Goal: Task Accomplishment & Management: Check status

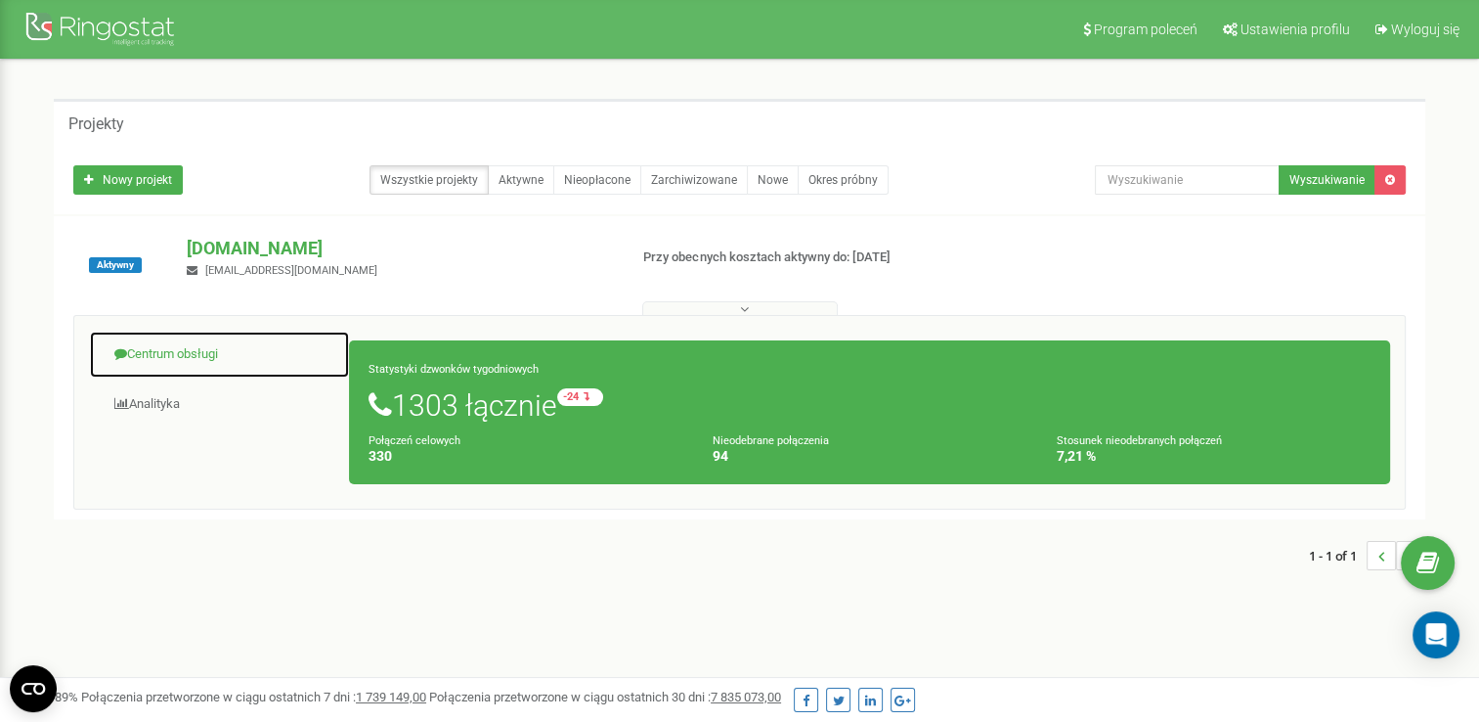
click at [181, 353] on link "Centrum obsługi" at bounding box center [219, 354] width 261 height 48
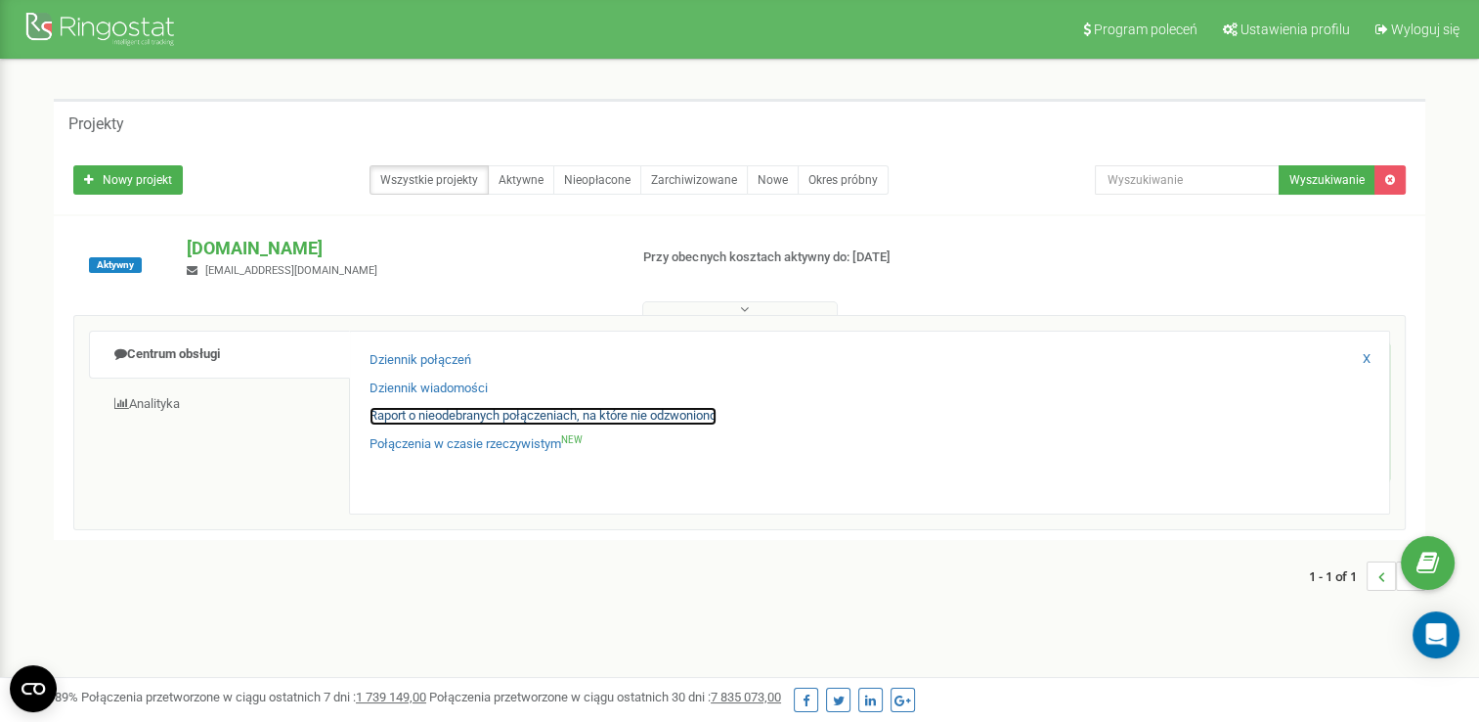
click at [391, 417] on link "Raport o nieodebranych połączeniach, na które nie odzwoniono" at bounding box center [543, 416] width 347 height 19
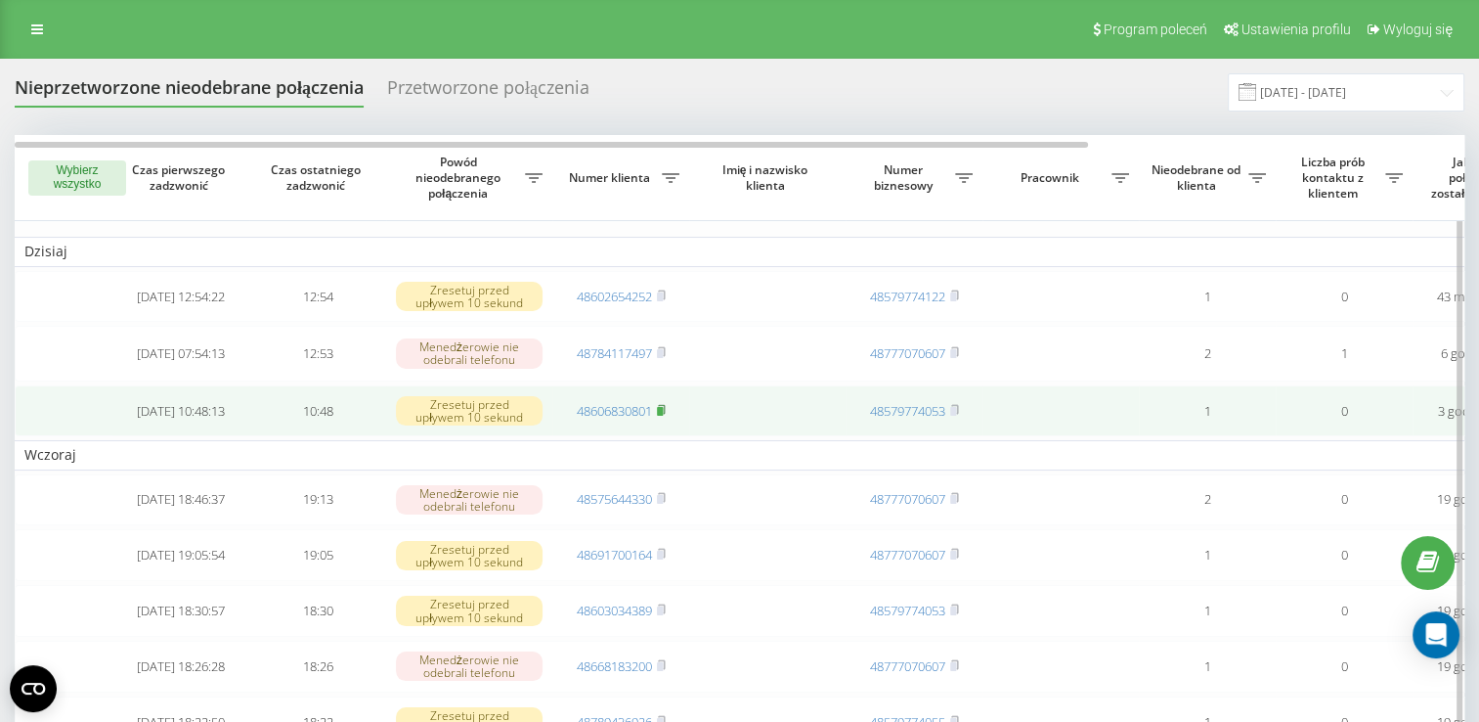
click at [663, 415] on rect at bounding box center [660, 410] width 6 height 9
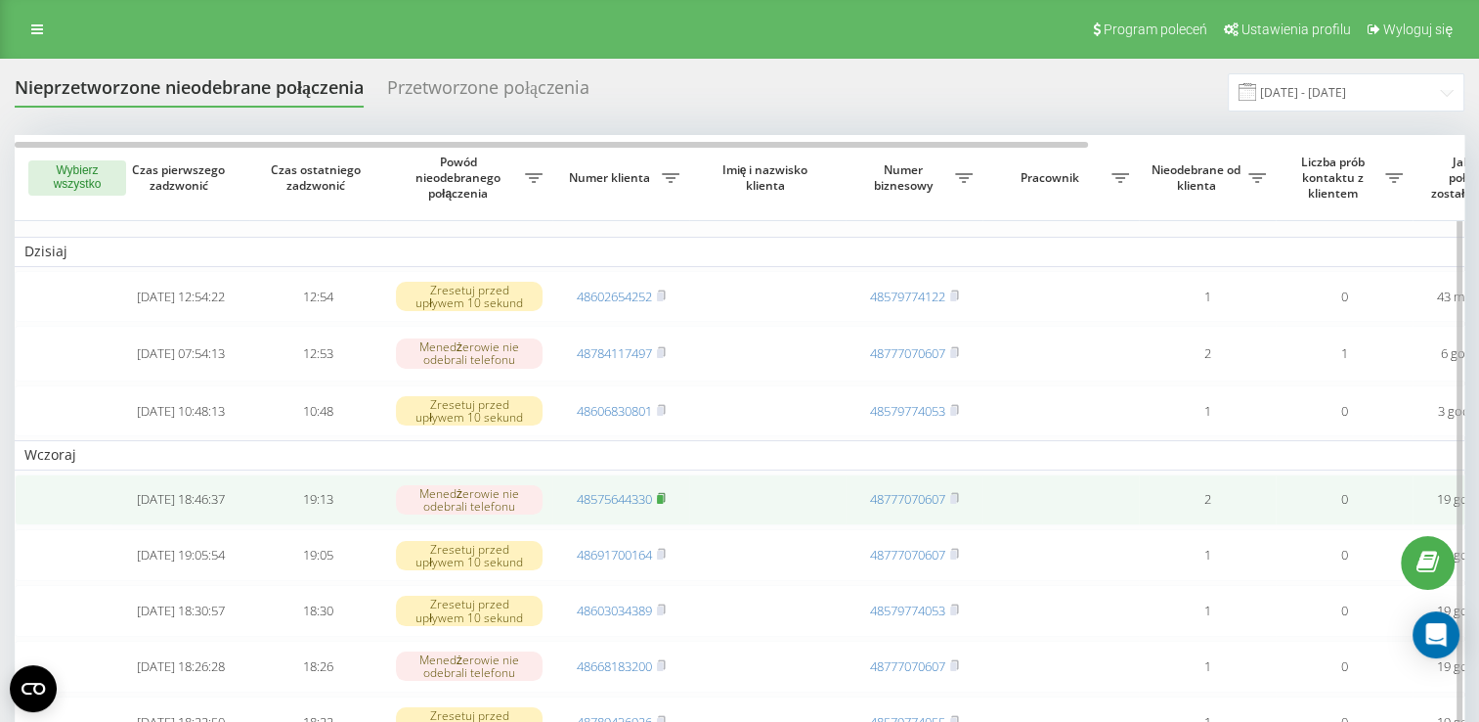
click at [661, 503] on rect at bounding box center [660, 499] width 6 height 9
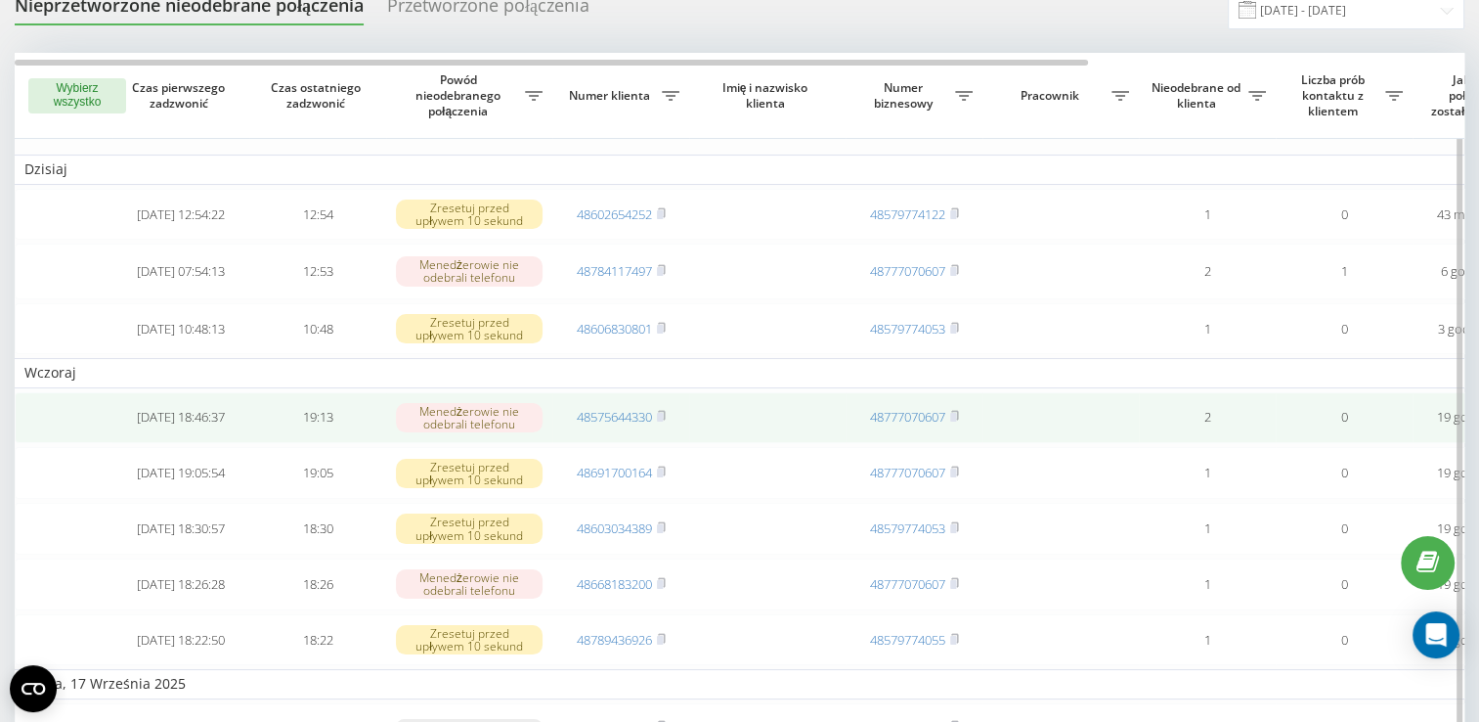
scroll to position [98, 0]
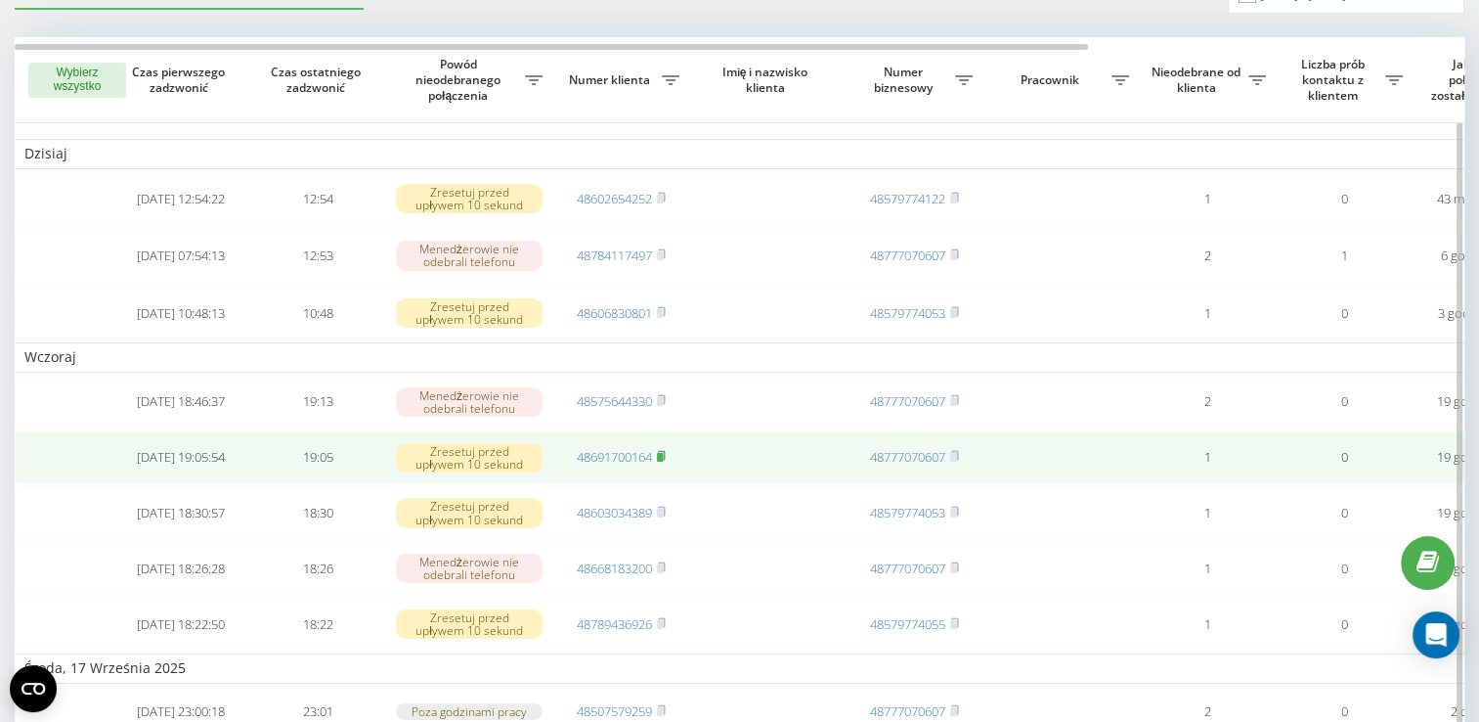
click at [663, 461] on rect at bounding box center [660, 457] width 6 height 9
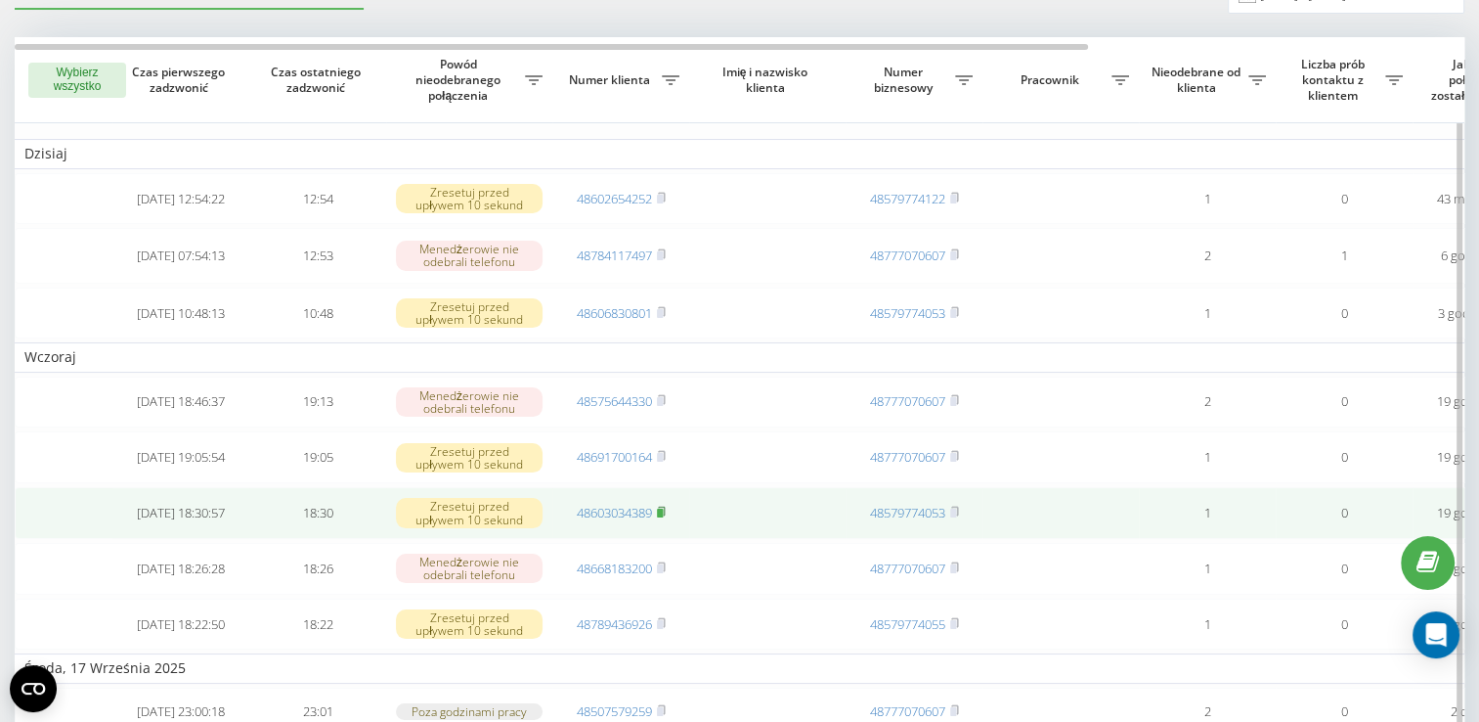
click at [662, 517] on rect at bounding box center [660, 512] width 6 height 9
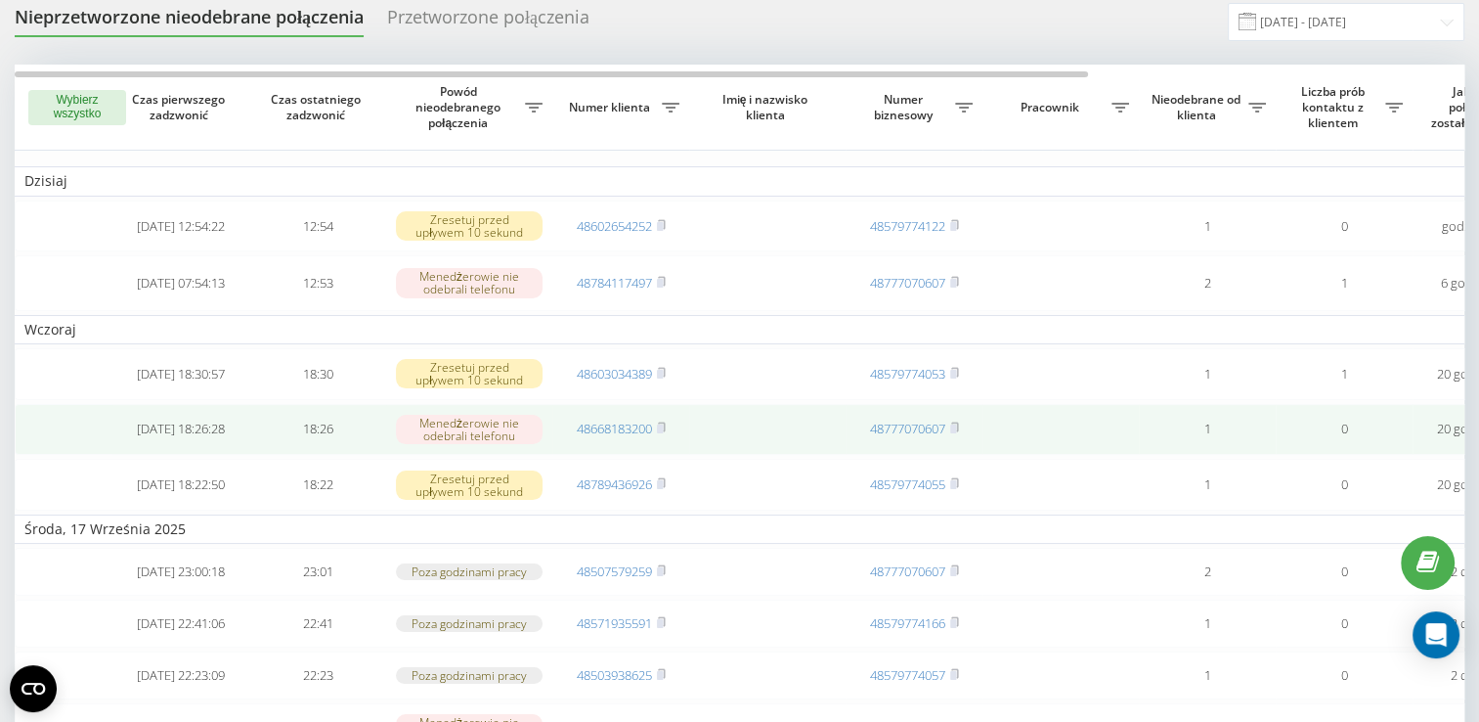
scroll to position [98, 0]
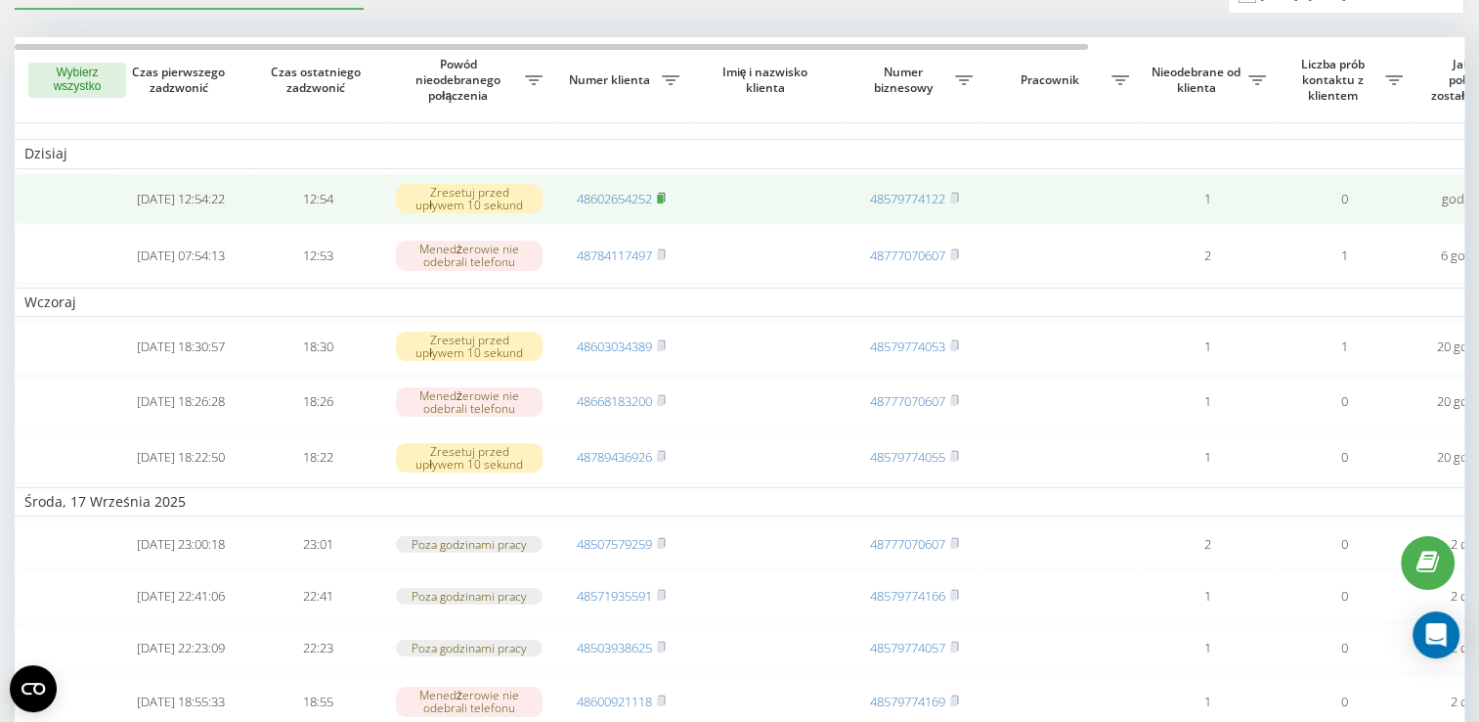
click at [665, 197] on icon at bounding box center [661, 198] width 9 height 12
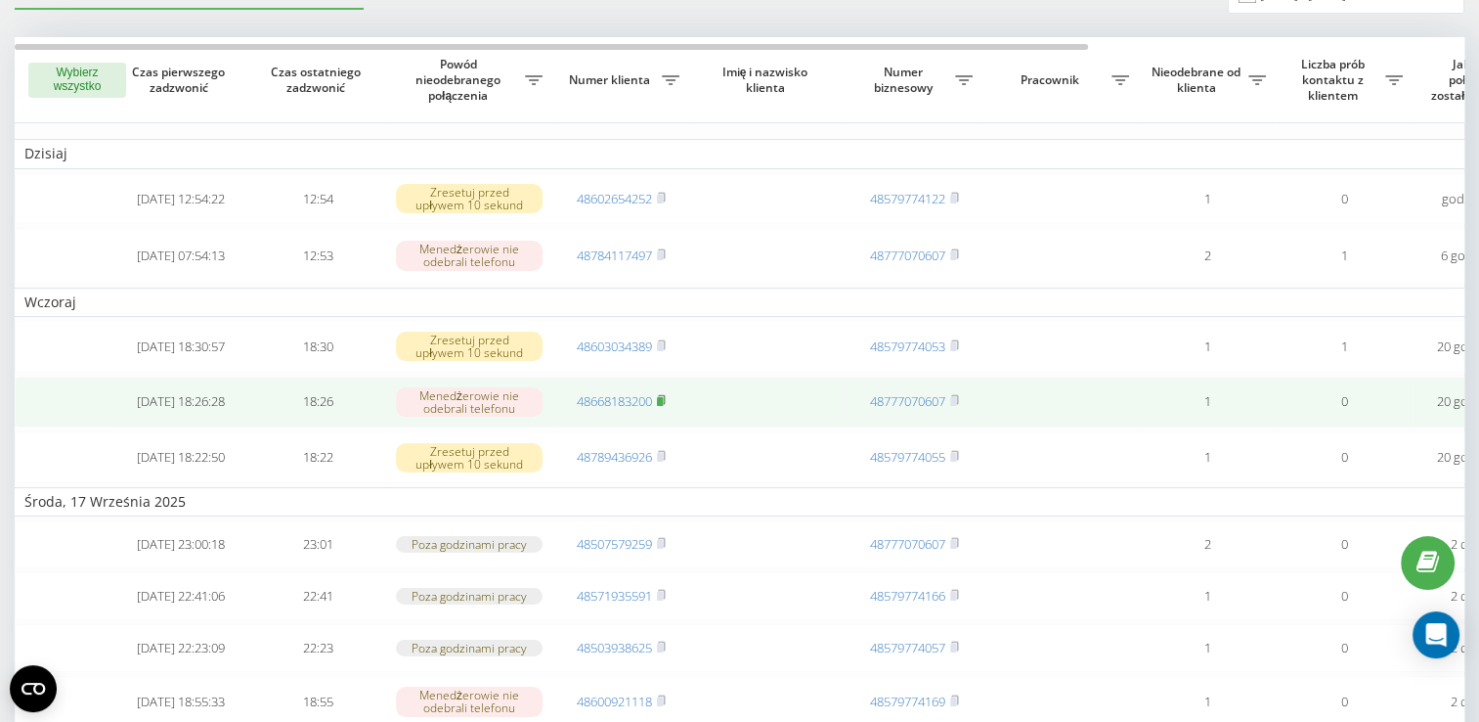
click at [663, 406] on rect at bounding box center [660, 401] width 6 height 9
